Goal: Navigation & Orientation: Find specific page/section

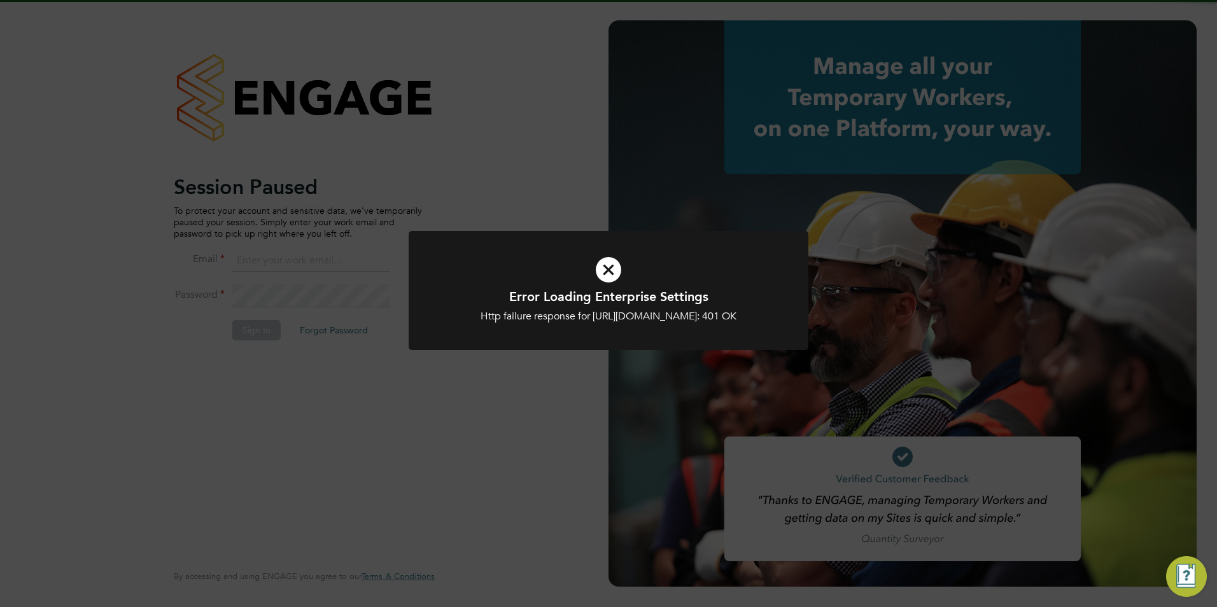
type input "[PERSON_NAME][EMAIL_ADDRESS][DOMAIN_NAME]"
click at [607, 271] on icon at bounding box center [608, 270] width 331 height 50
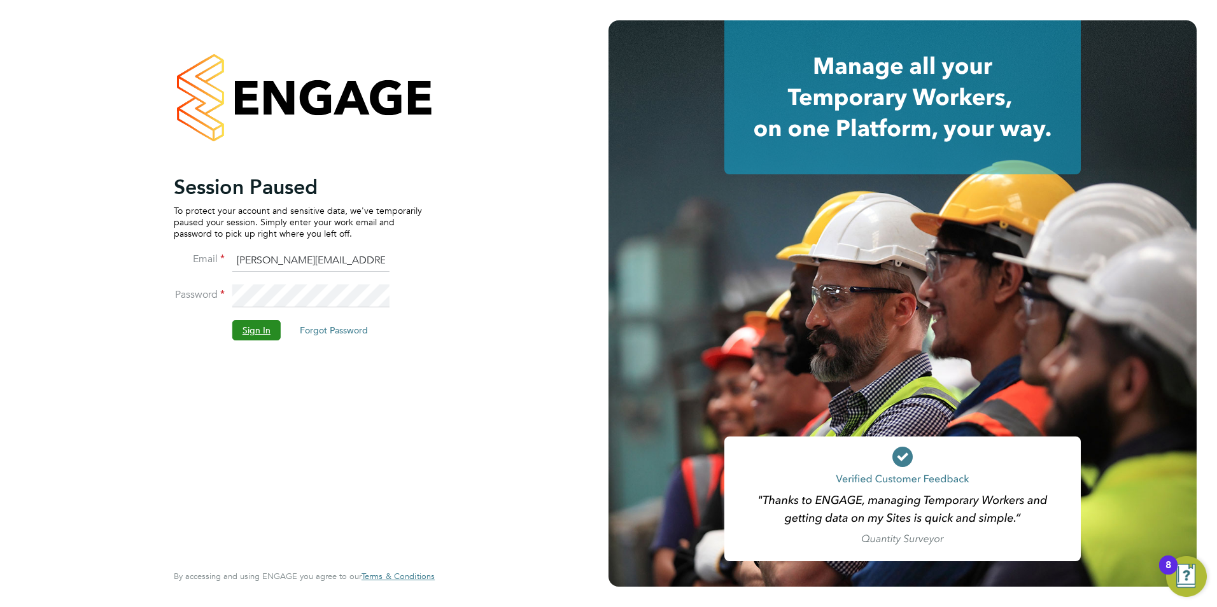
click at [247, 335] on button "Sign In" at bounding box center [256, 330] width 48 height 20
